Goal: Task Accomplishment & Management: Complete application form

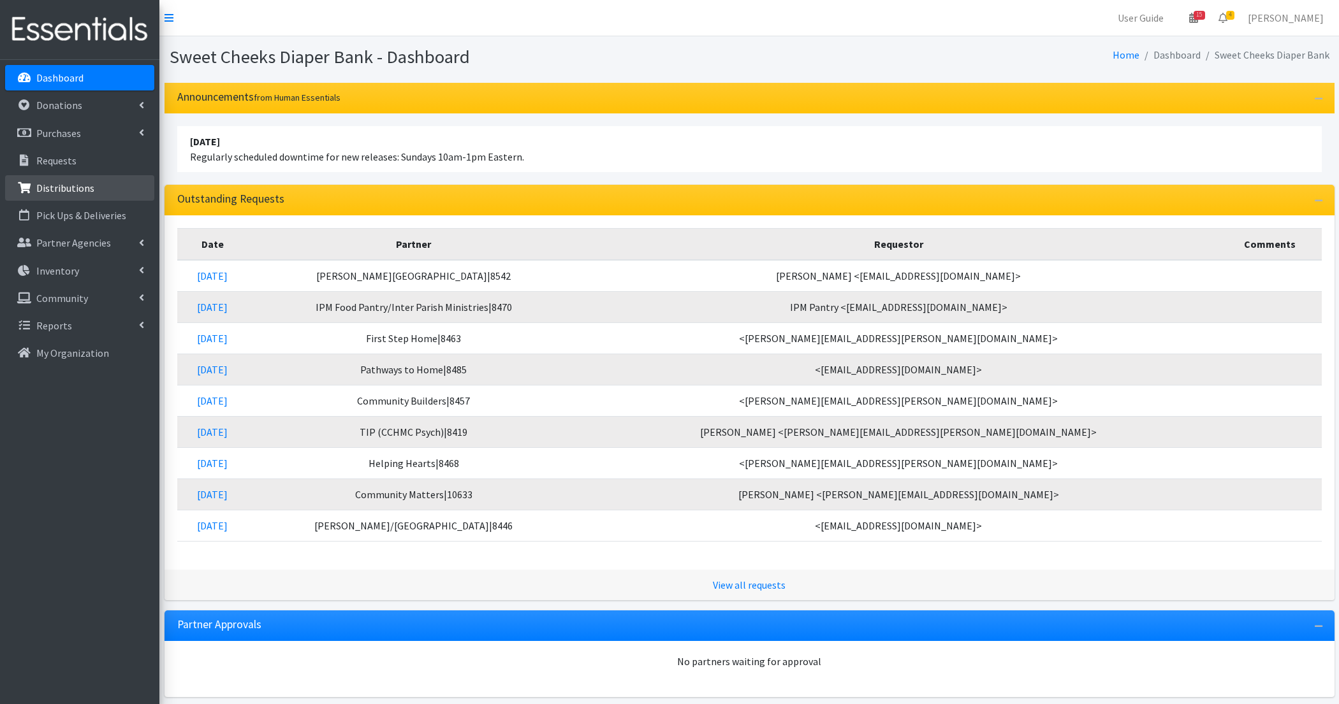
click at [85, 180] on link "Distributions" at bounding box center [79, 187] width 149 height 25
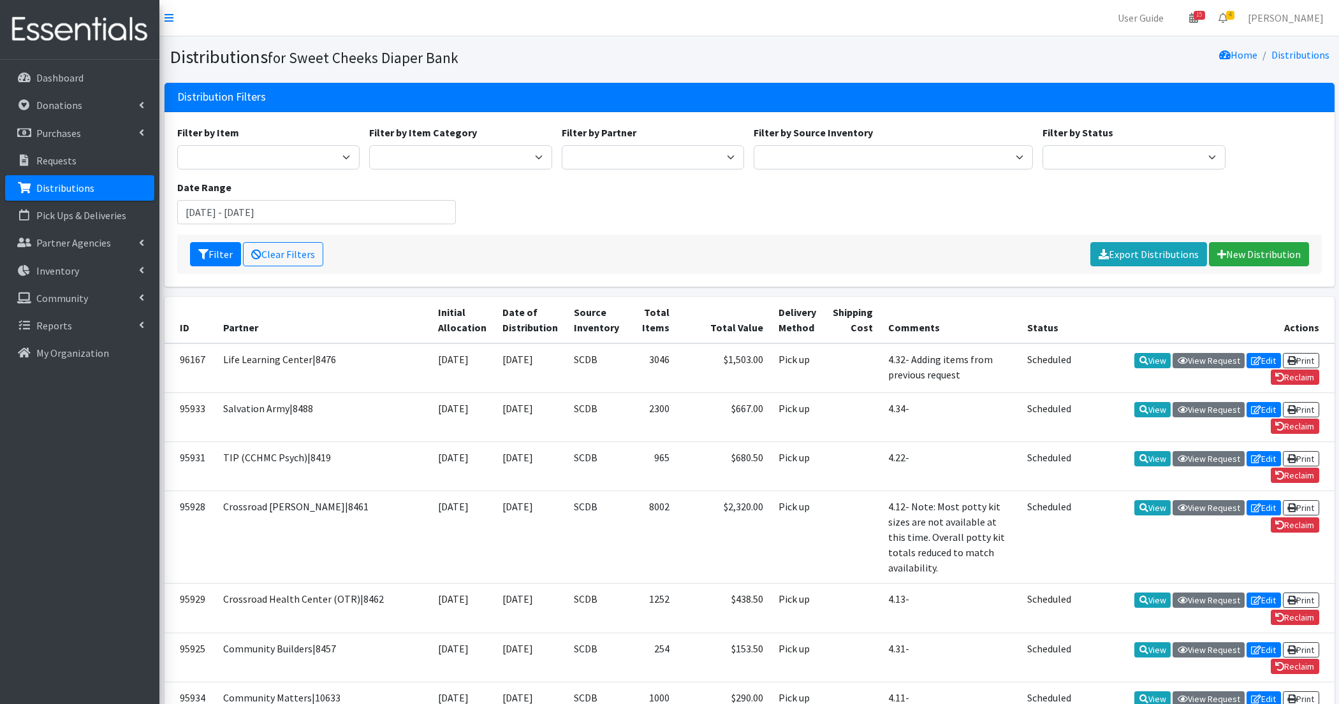
scroll to position [576, 0]
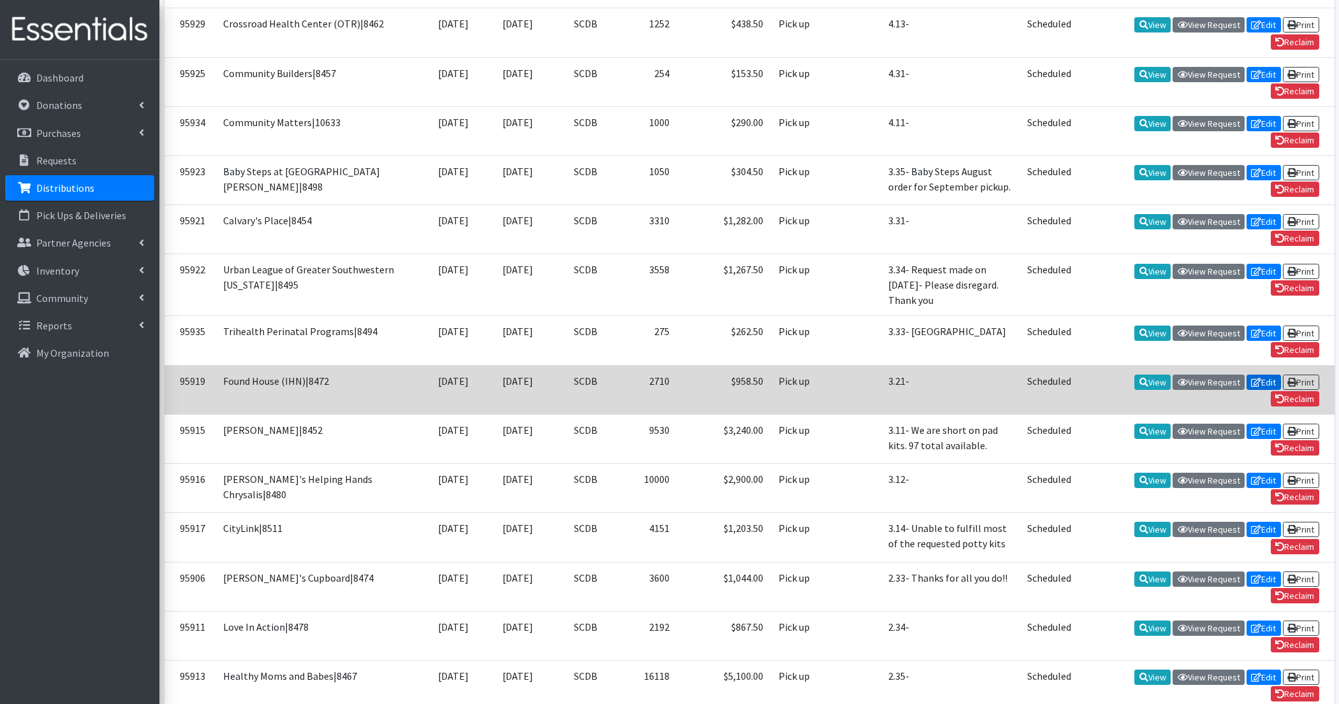
click at [1256, 378] on icon at bounding box center [1256, 382] width 10 height 9
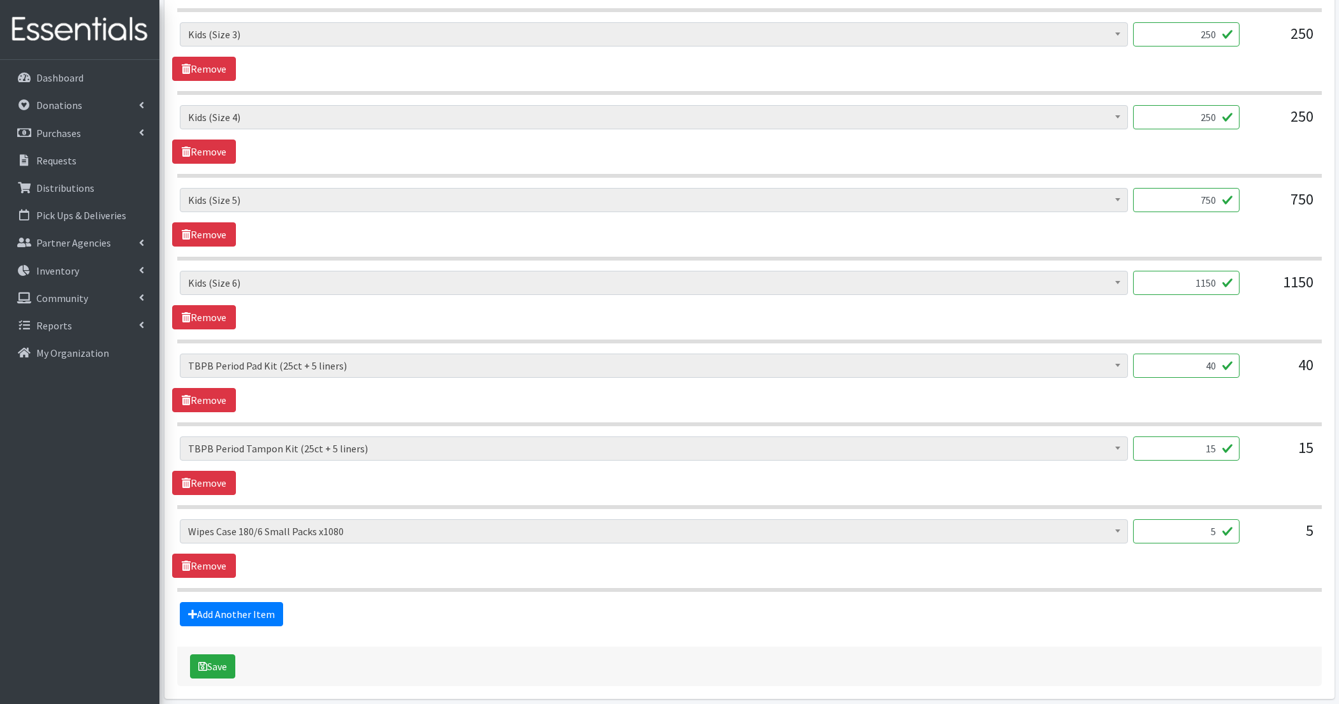
scroll to position [822, 0]
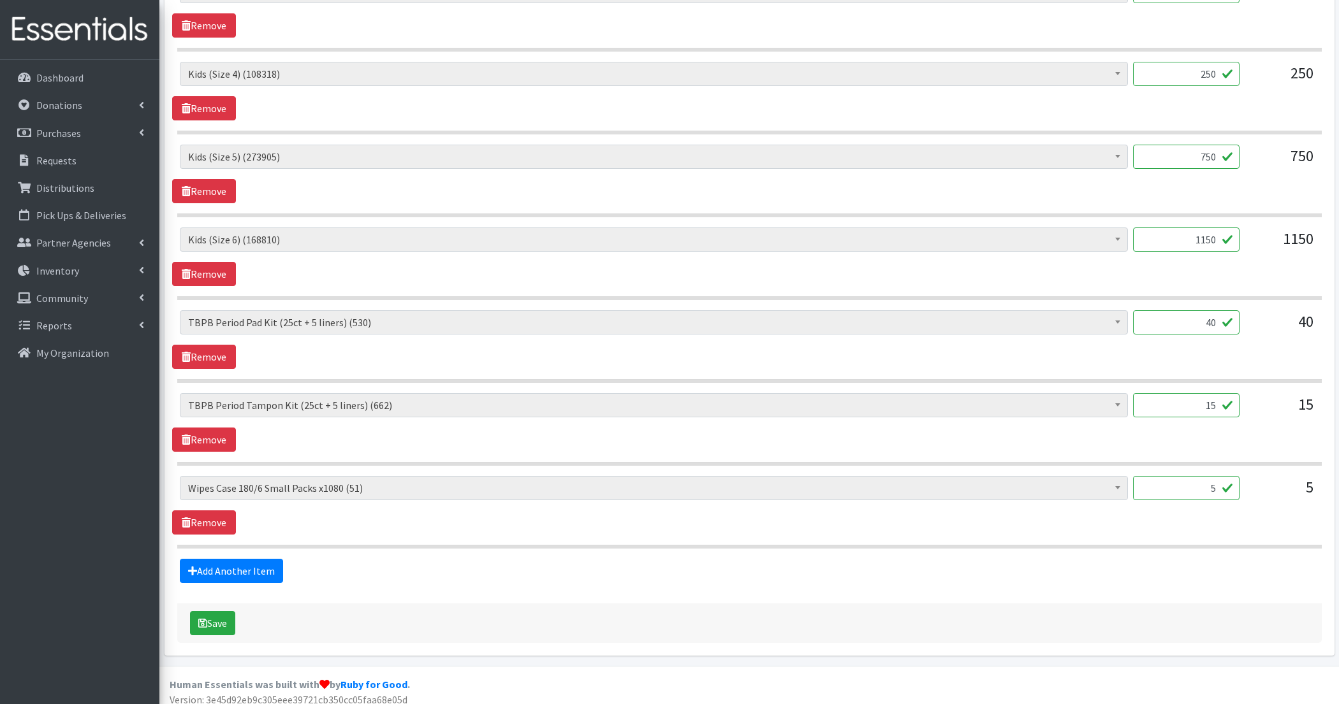
click at [1205, 313] on input "40" at bounding box center [1186, 322] width 106 height 24
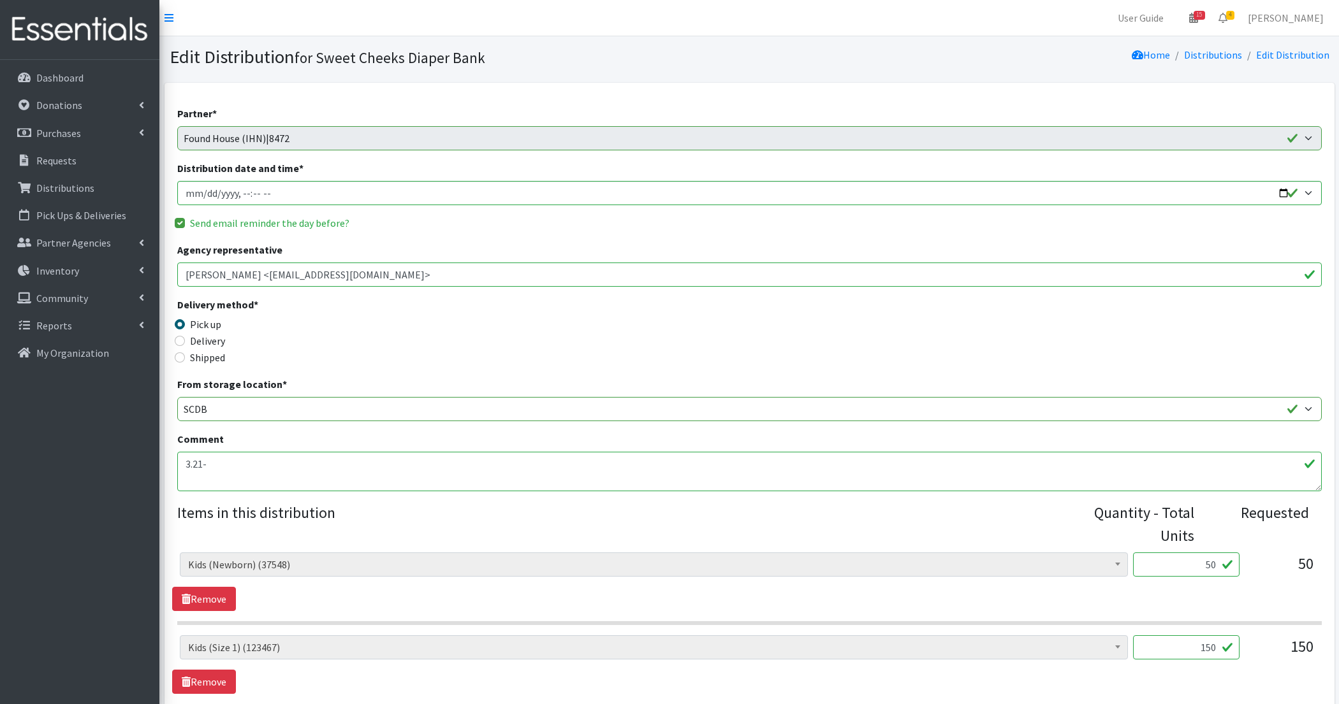
type input "0"
click at [431, 472] on textarea "3.21-" at bounding box center [749, 472] width 1144 height 40
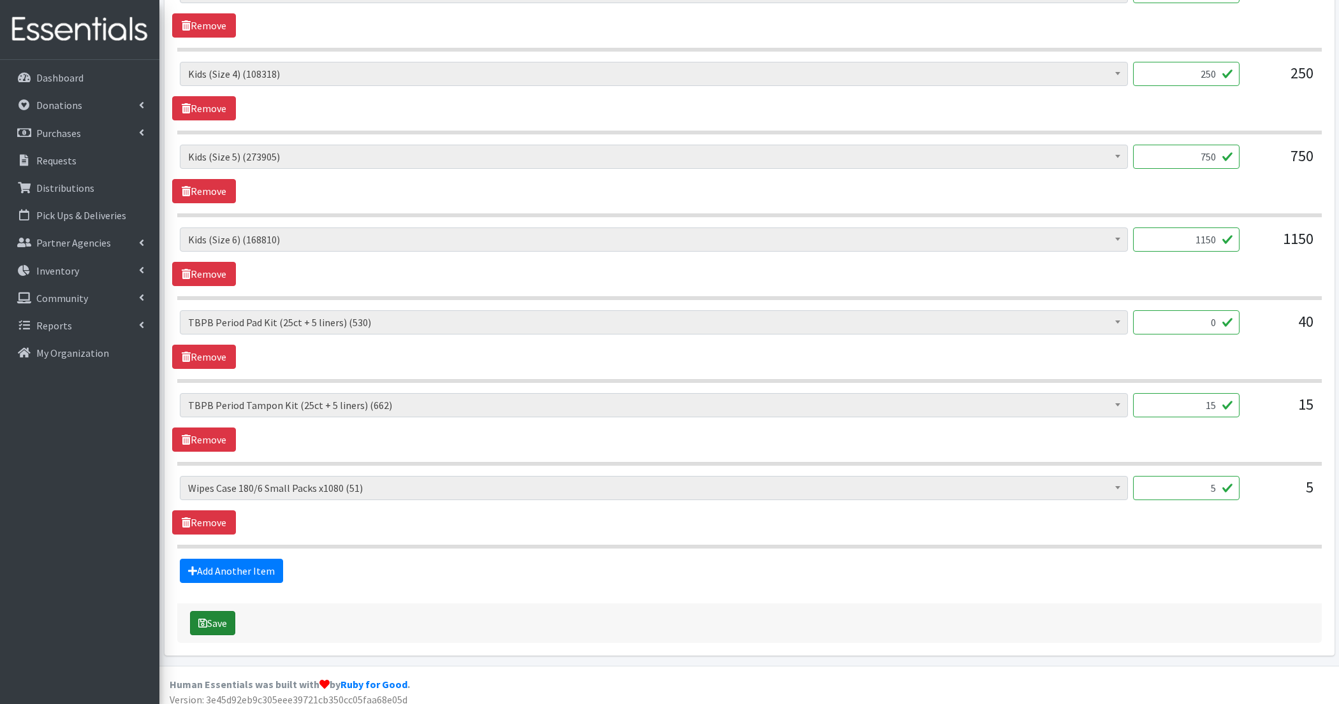
type textarea "3.21- Unable to fulfill pad kit request at this time"
click at [200, 618] on icon "submit" at bounding box center [202, 623] width 9 height 10
